Goal: Contribute content: Add original content to the website for others to see

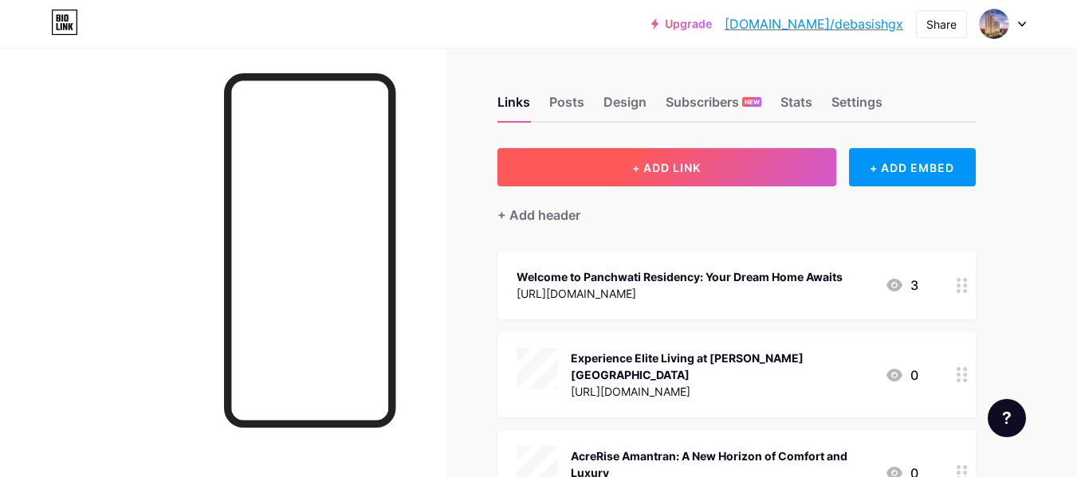
click at [734, 161] on button "+ ADD LINK" at bounding box center [666, 167] width 339 height 38
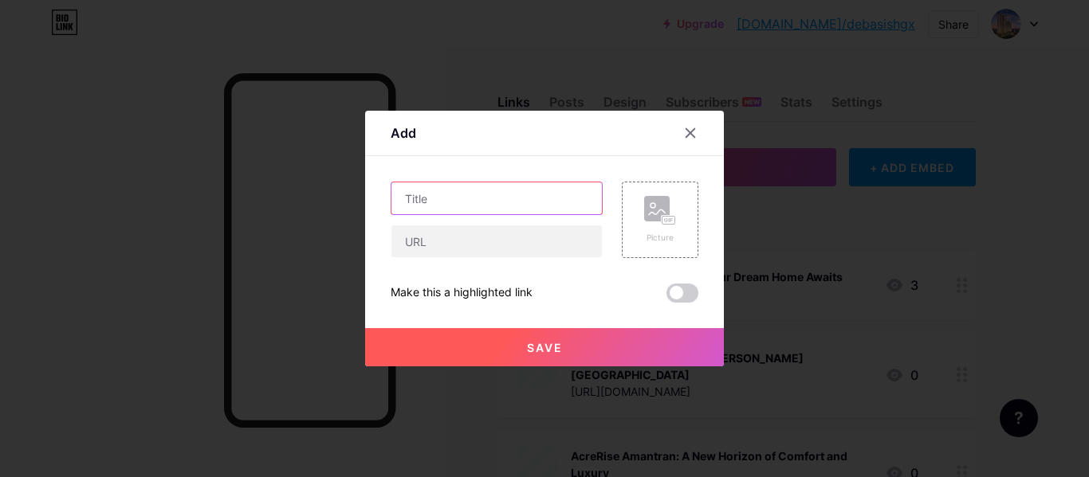
click at [459, 189] on input "text" at bounding box center [496, 198] width 210 height 32
paste input "Your Dream Home Awaits at PS [GEOGRAPHIC_DATA], [GEOGRAPHIC_DATA]"
type input "Your Dream Home Awaits at PS [GEOGRAPHIC_DATA], [GEOGRAPHIC_DATA]"
click at [437, 261] on div "Your Dream Home Awaits at PS [GEOGRAPHIC_DATA], [GEOGRAPHIC_DATA] Picture Make …" at bounding box center [544, 242] width 308 height 121
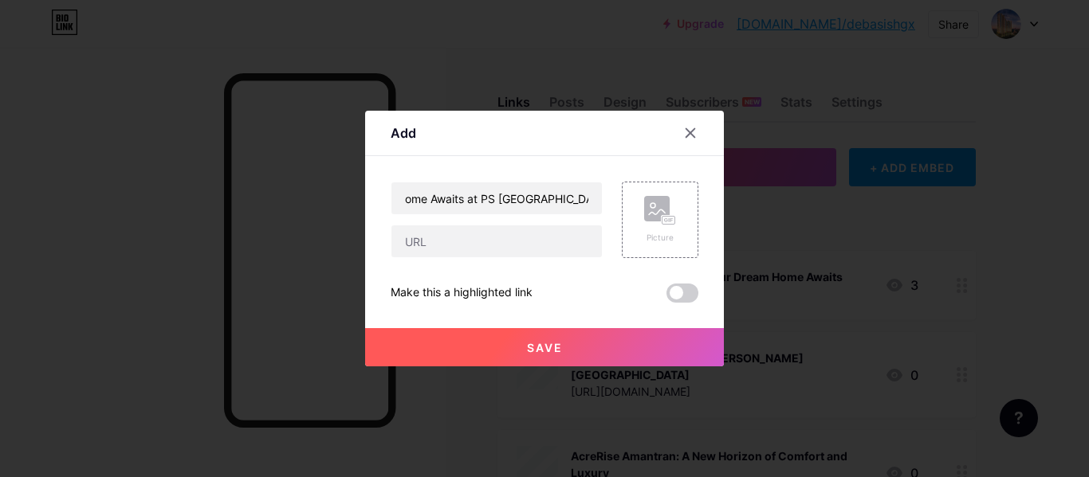
scroll to position [0, 0]
click at [451, 249] on input "text" at bounding box center [496, 242] width 210 height 32
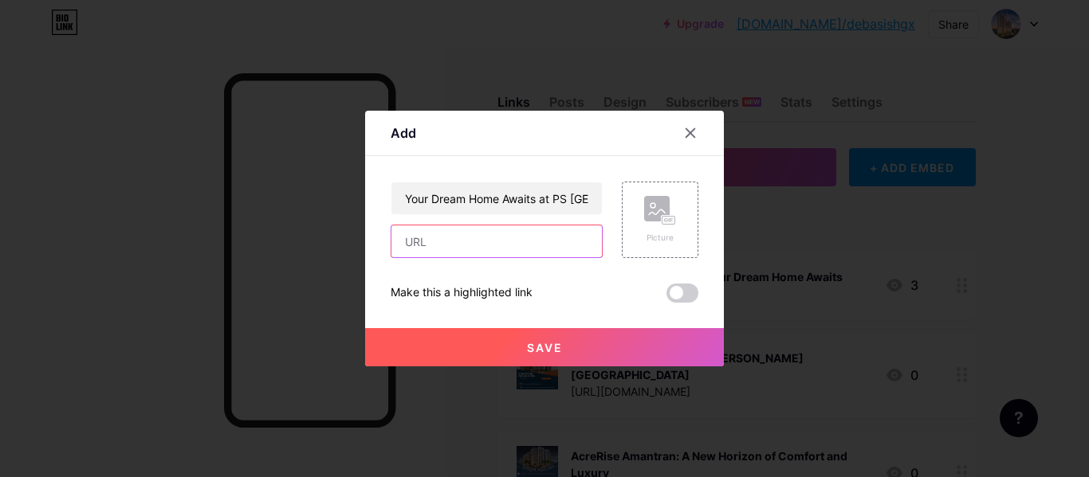
paste input "[URL][PERSON_NAME][DOMAIN_NAME]"
type input "[URL][PERSON_NAME][DOMAIN_NAME]"
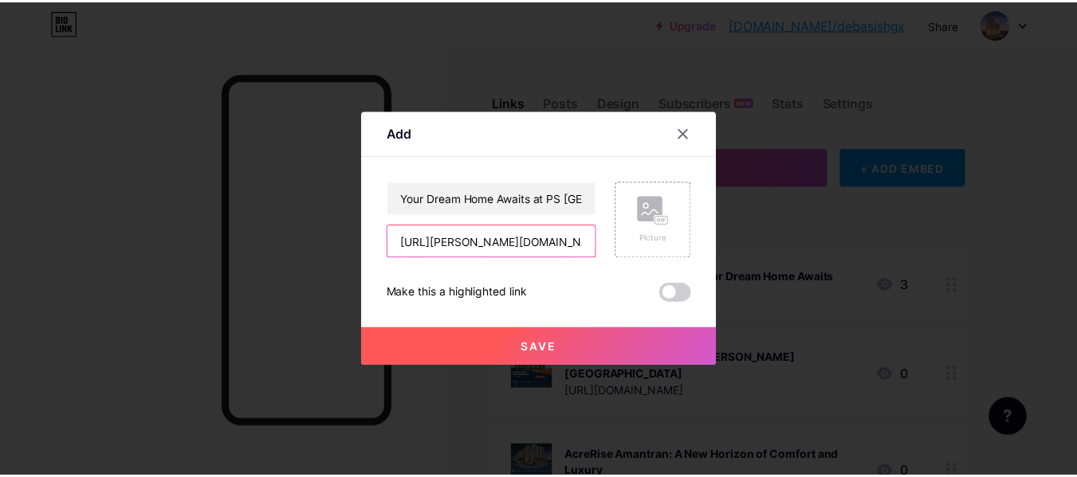
scroll to position [0, 18]
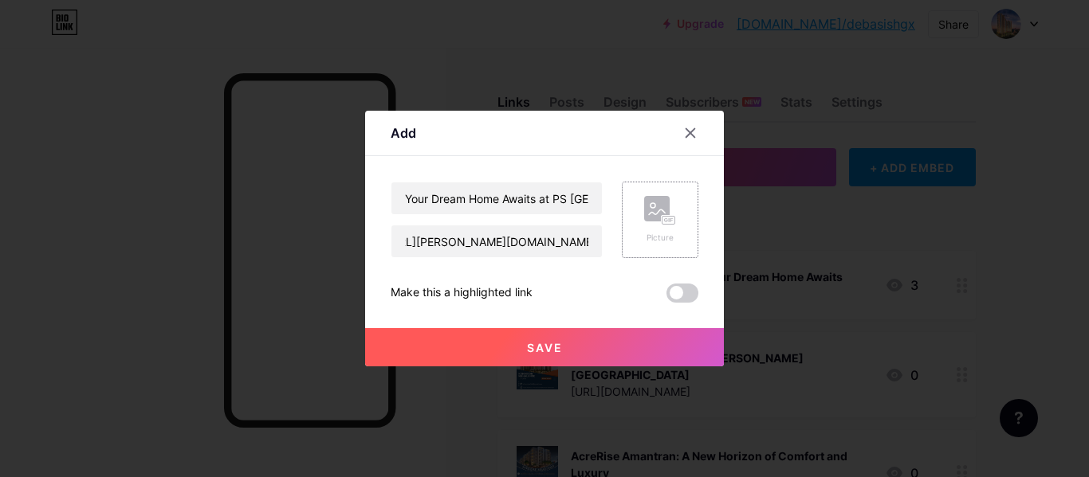
click at [651, 201] on rect at bounding box center [657, 209] width 26 height 26
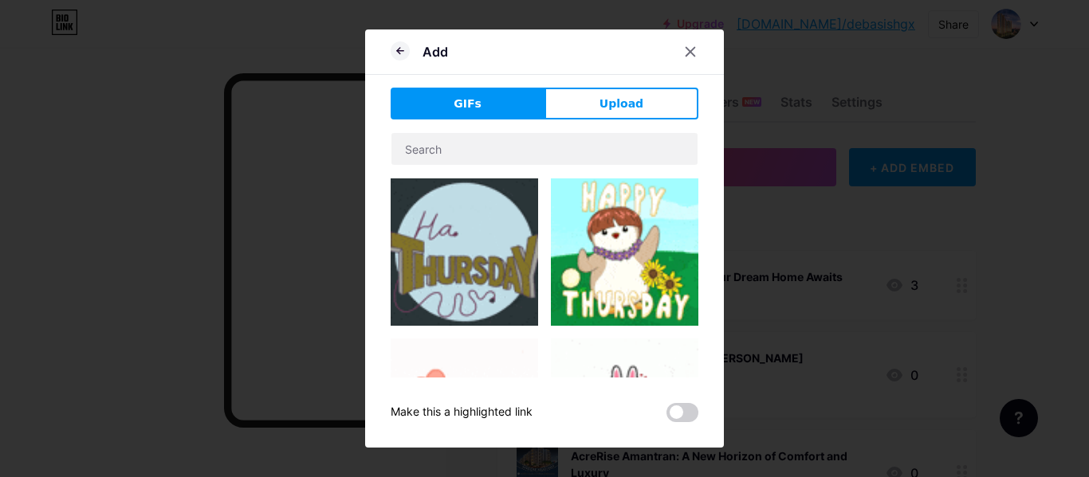
click at [626, 108] on span "Upload" at bounding box center [621, 104] width 44 height 17
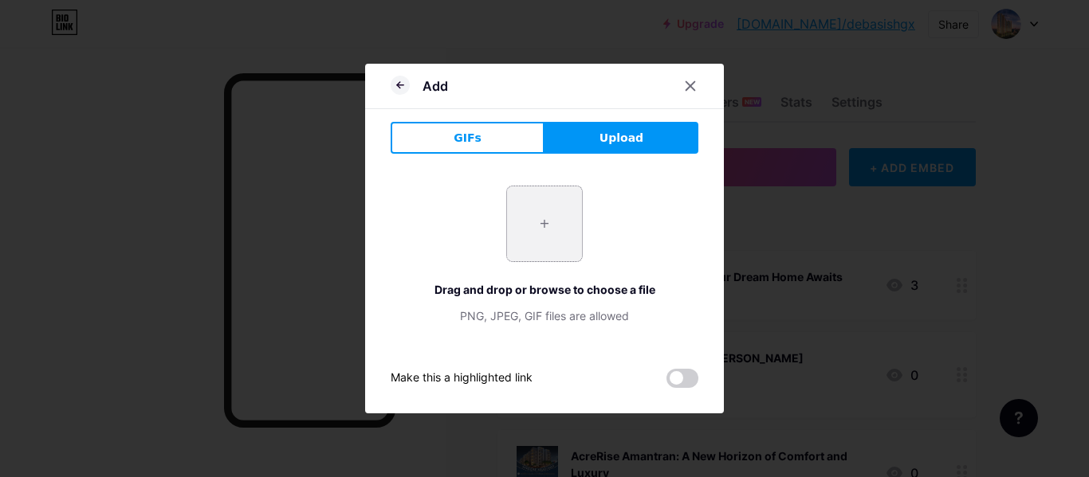
click at [558, 239] on input "file" at bounding box center [544, 223] width 75 height 75
type input "C:\fakepath\PS [PERSON_NAME].png"
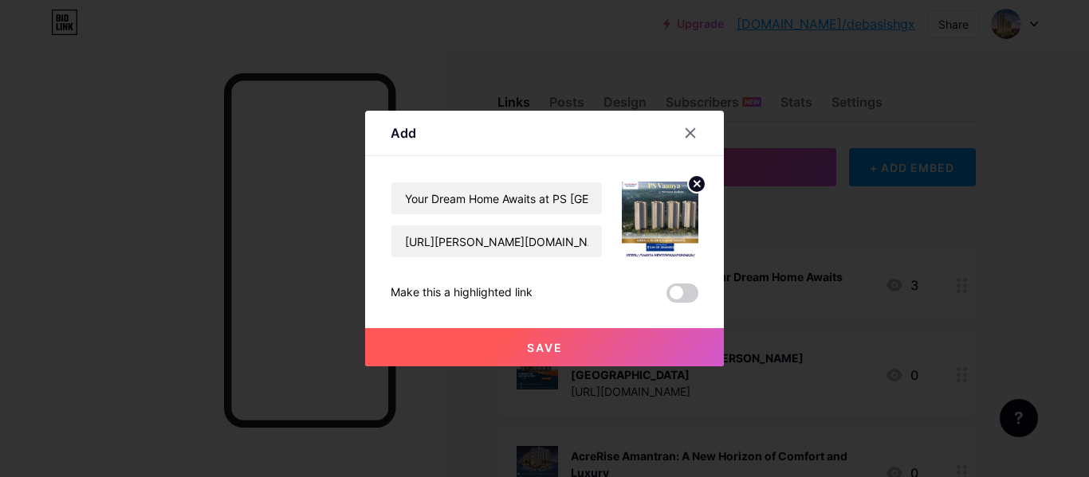
click at [570, 353] on button "Save" at bounding box center [544, 347] width 359 height 38
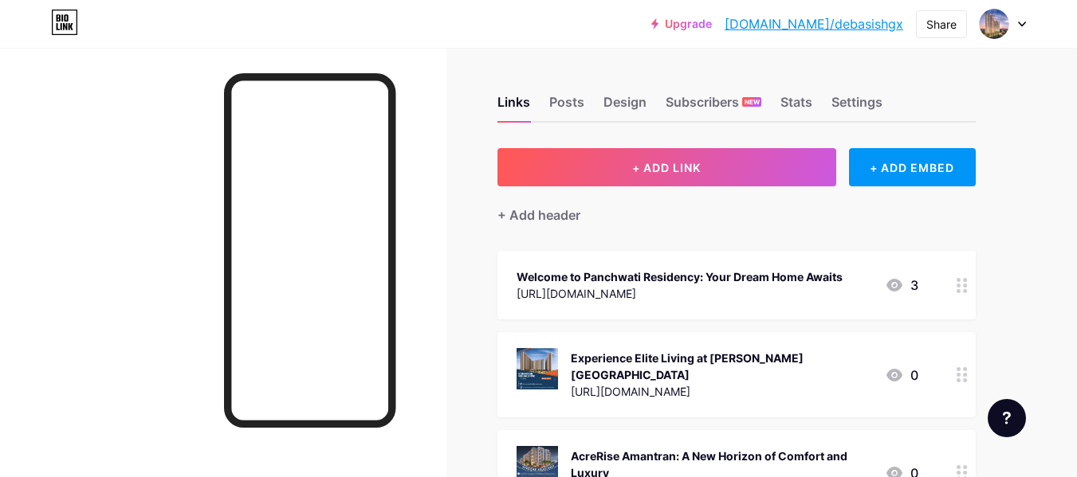
drag, startPoint x: 842, startPoint y: 22, endPoint x: 826, endPoint y: 48, distance: 30.1
